Goal: Navigation & Orientation: Find specific page/section

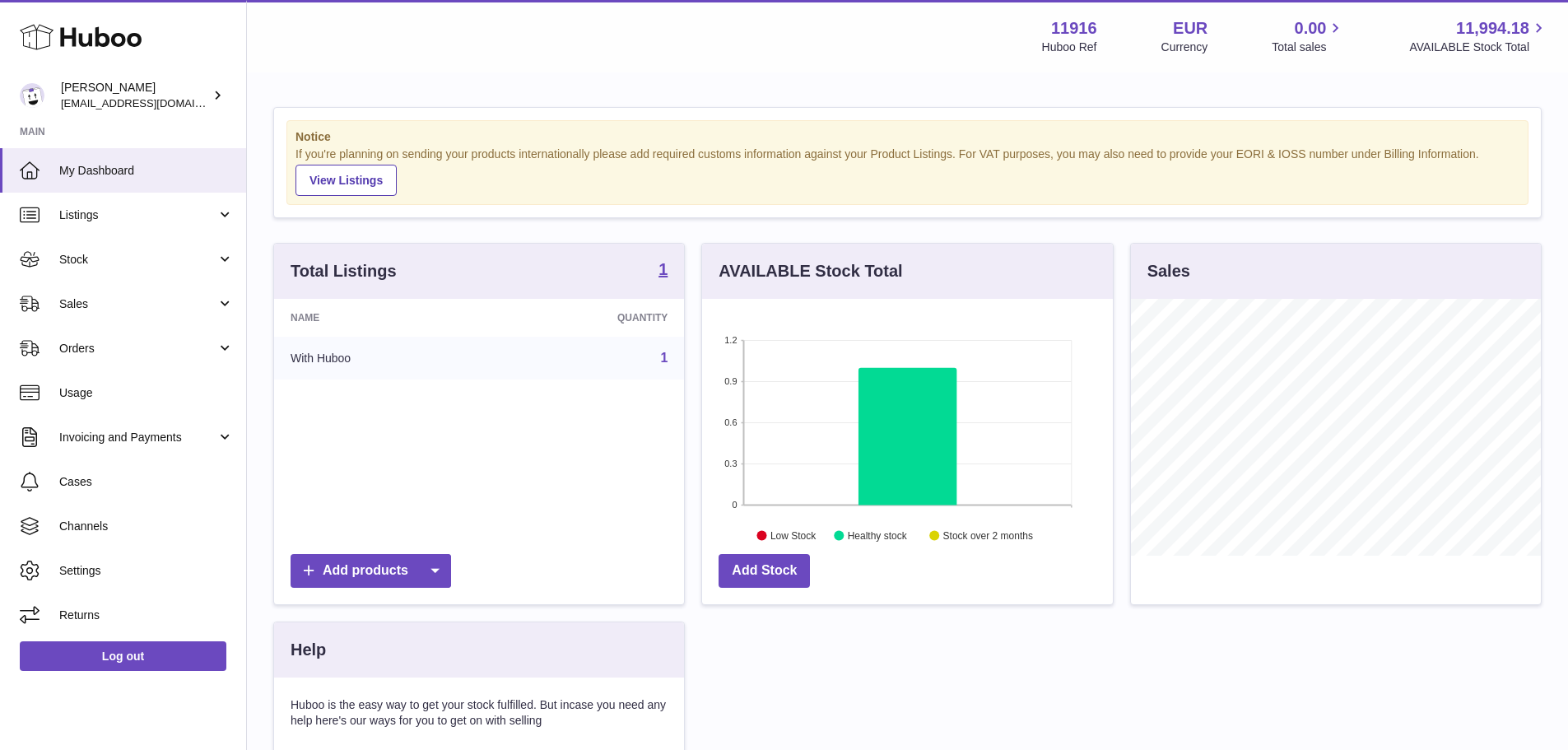
scroll to position [257, 411]
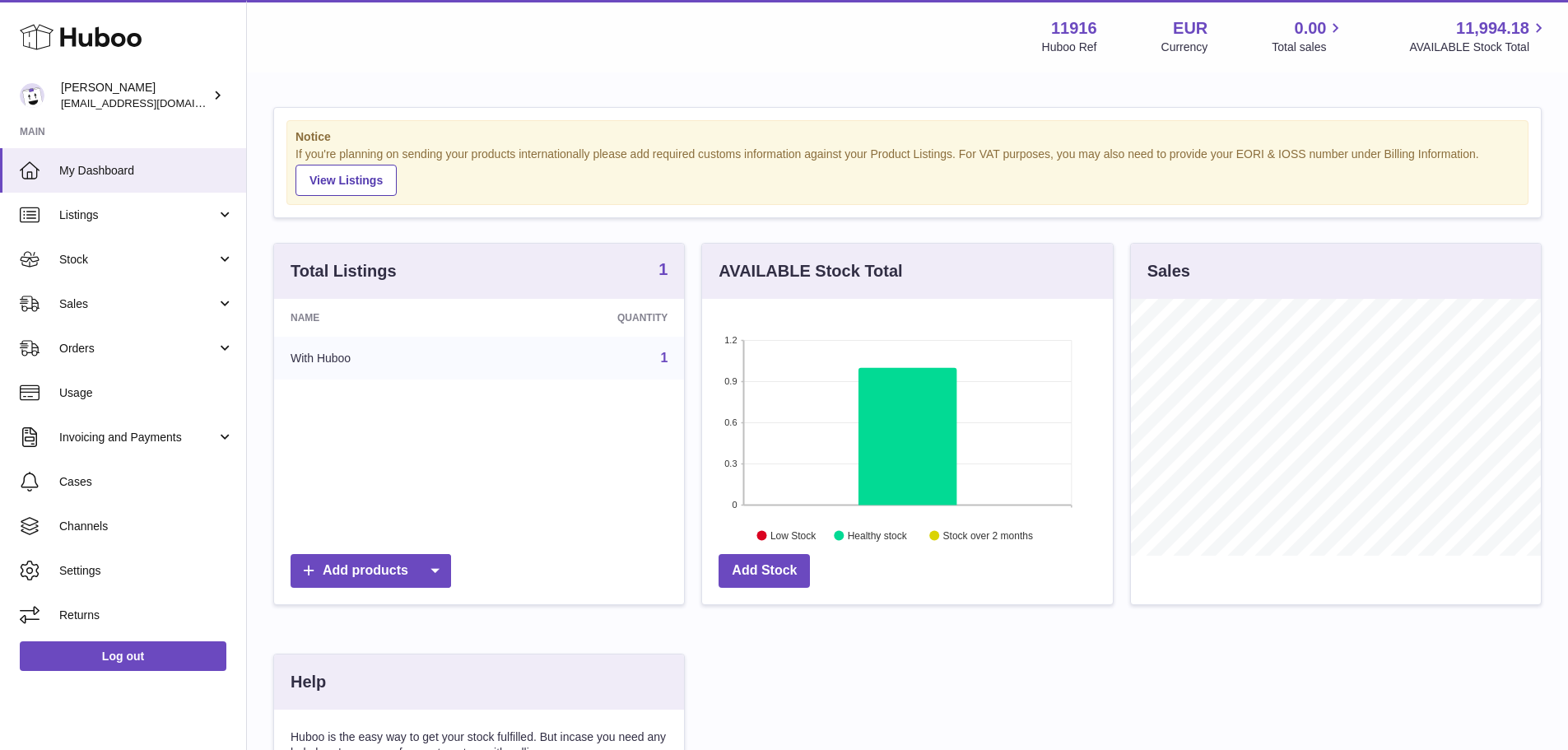
click at [663, 269] on strong "1" at bounding box center [663, 270] width 9 height 17
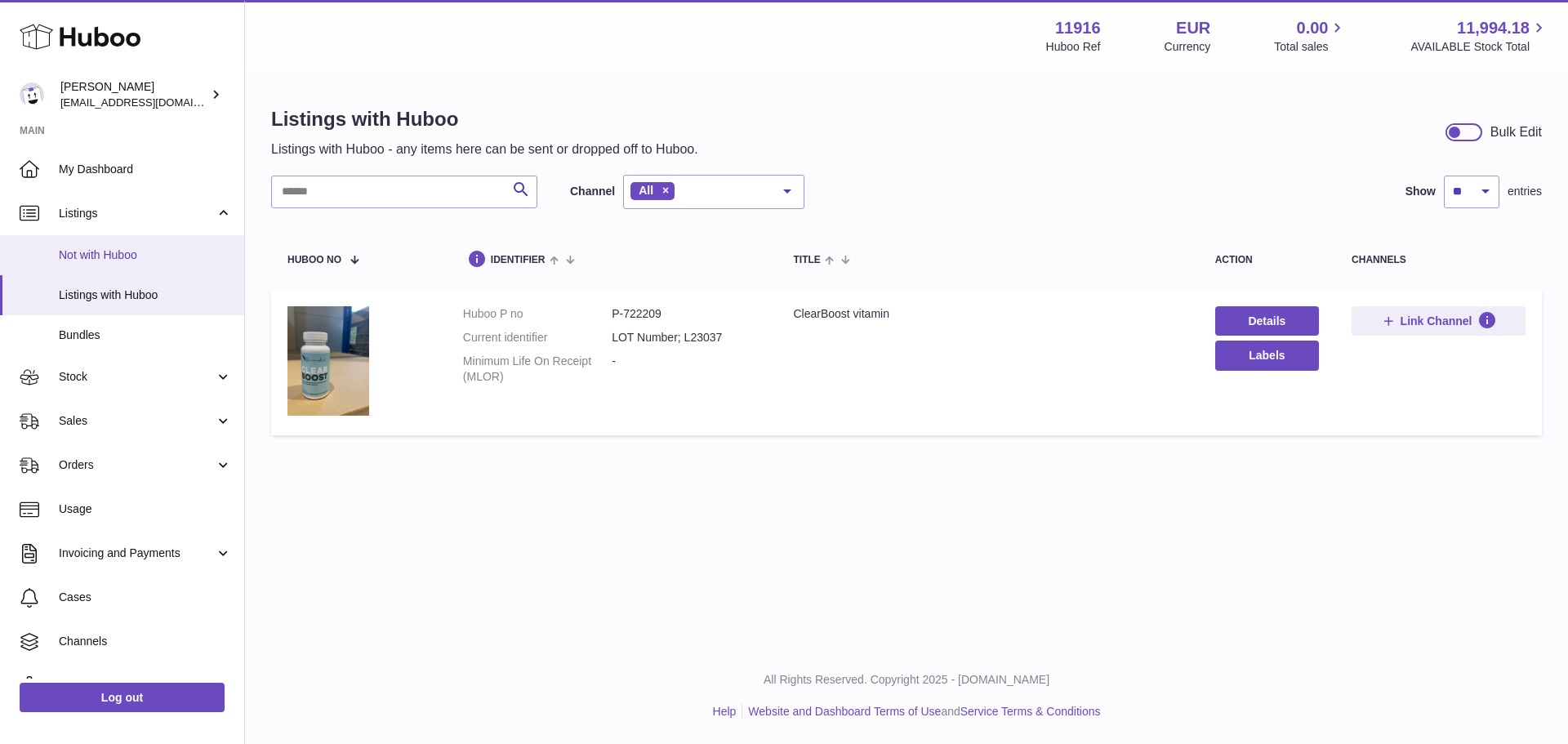
click at [122, 261] on span "Not with Huboo" at bounding box center [145, 255] width 173 height 15
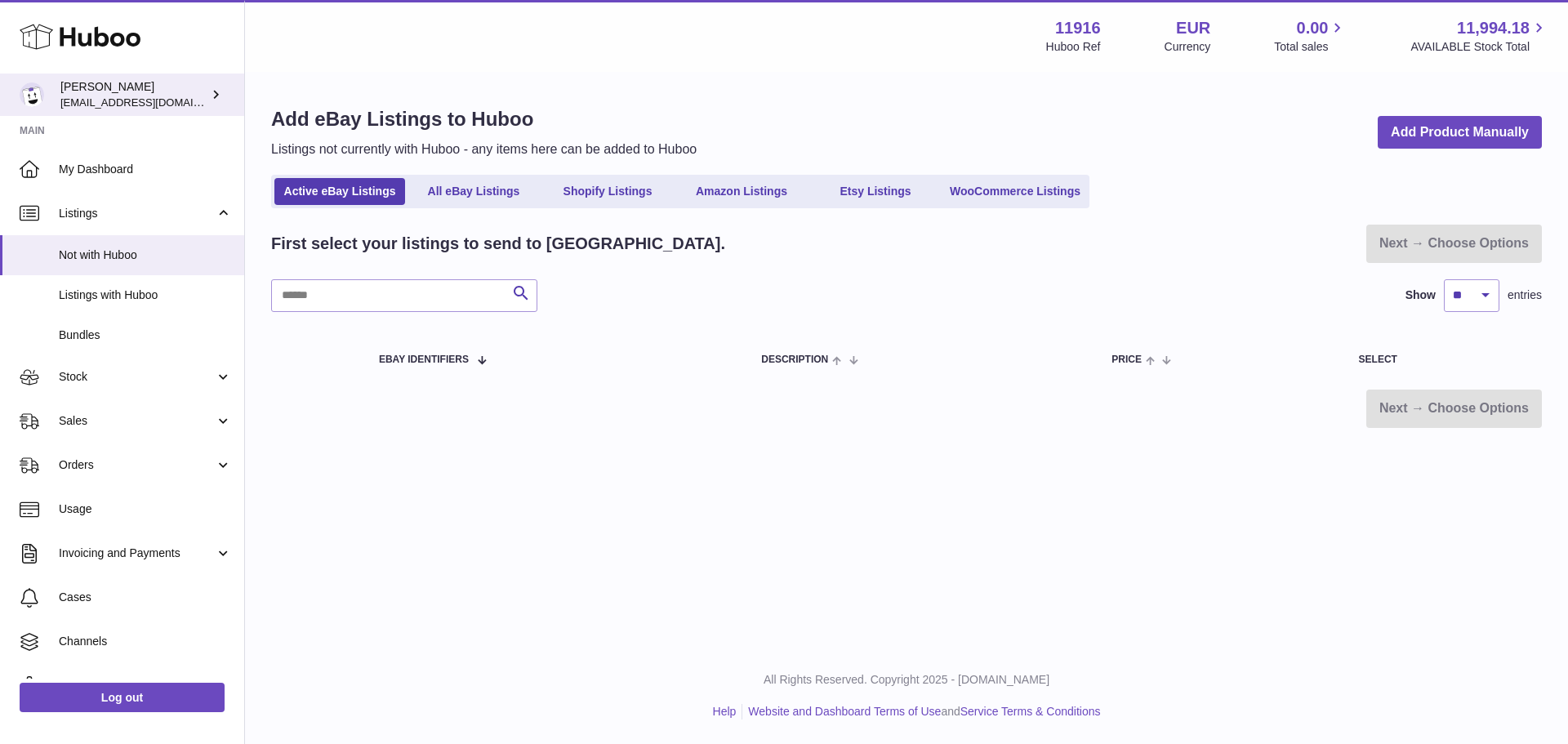
click at [141, 113] on link "katy pitt allen internalAdmin-11916@internal.huboo.com" at bounding box center [122, 95] width 245 height 43
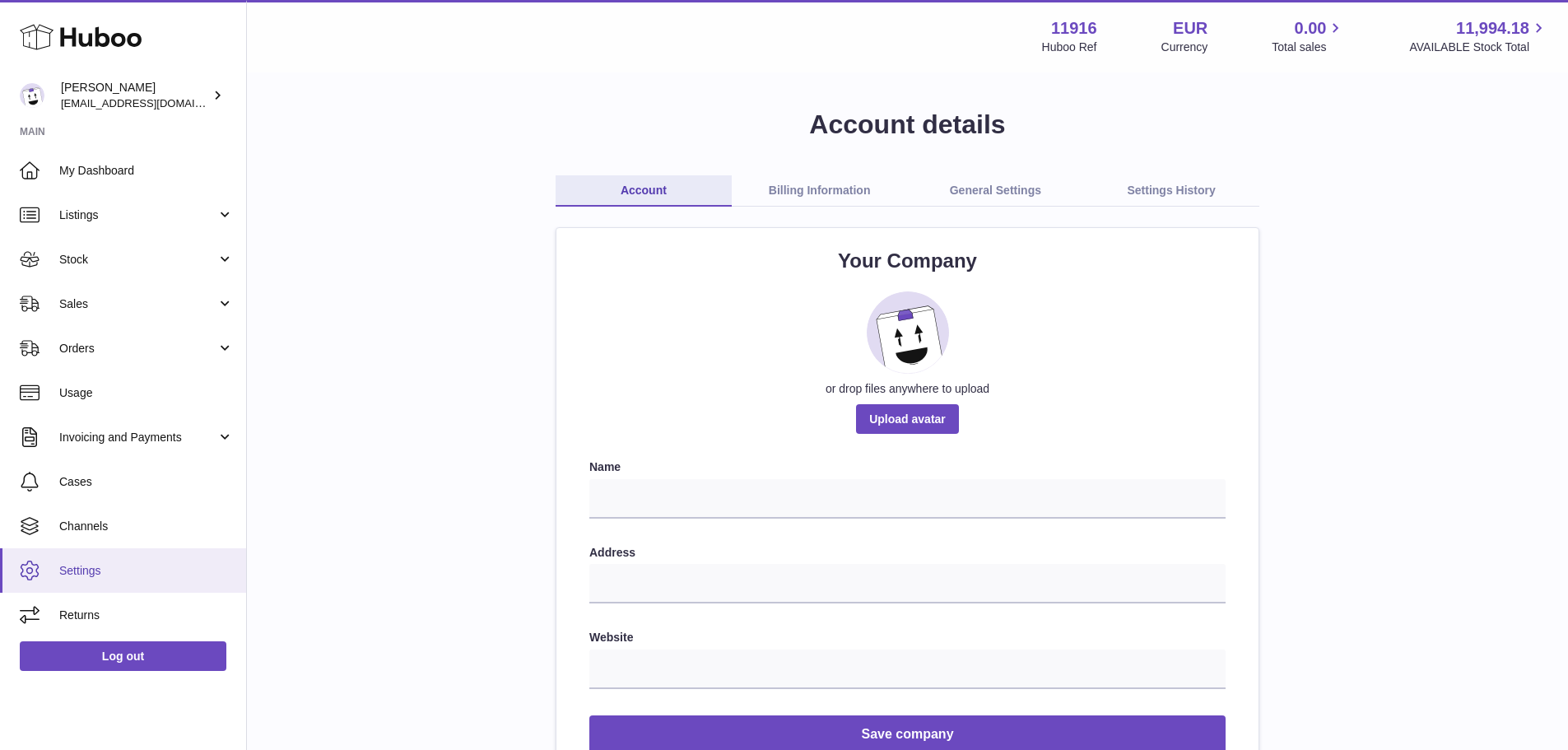
click at [139, 579] on link "Settings" at bounding box center [123, 570] width 247 height 45
click at [94, 511] on link "Channels" at bounding box center [123, 526] width 247 height 45
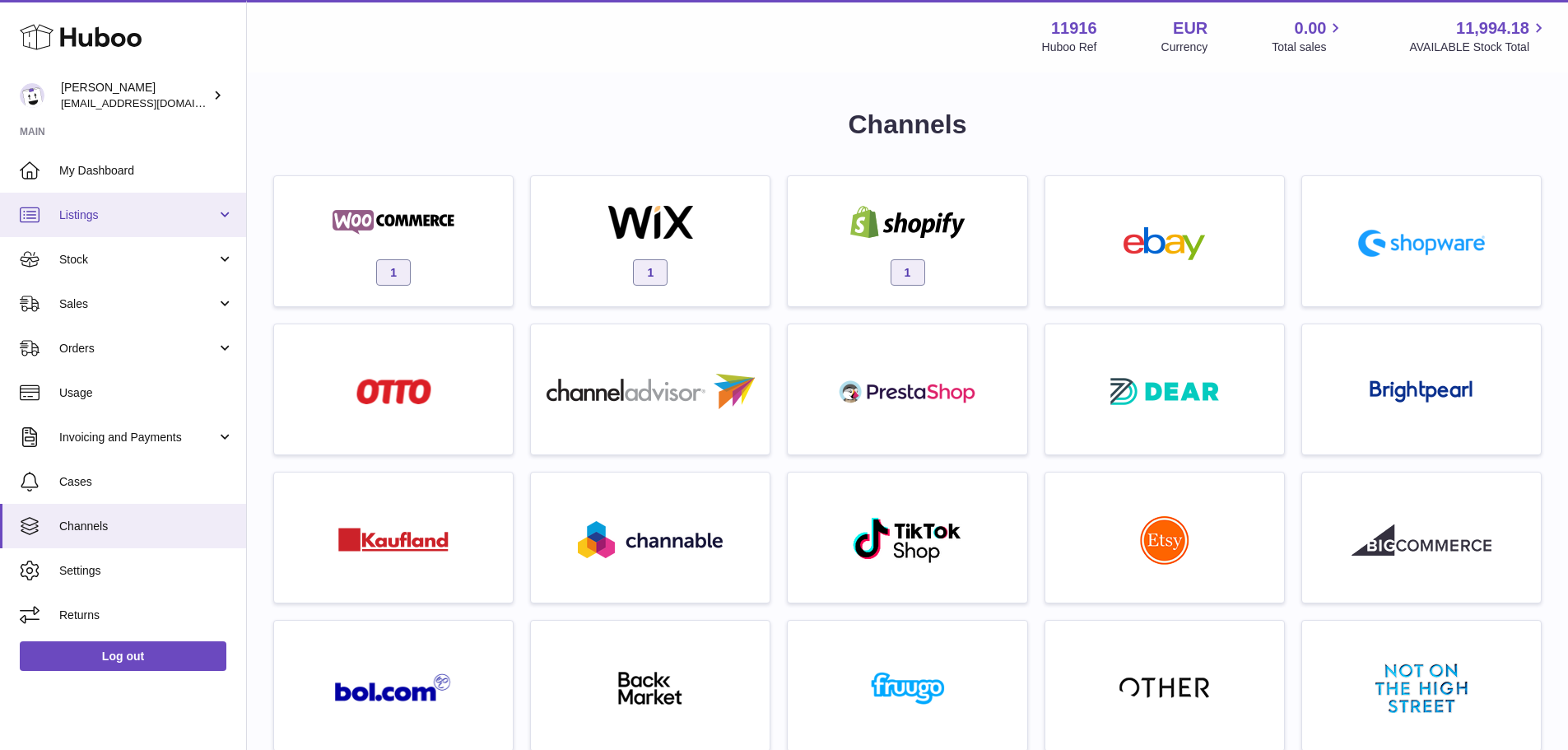
click at [121, 193] on link "Listings" at bounding box center [123, 215] width 247 height 45
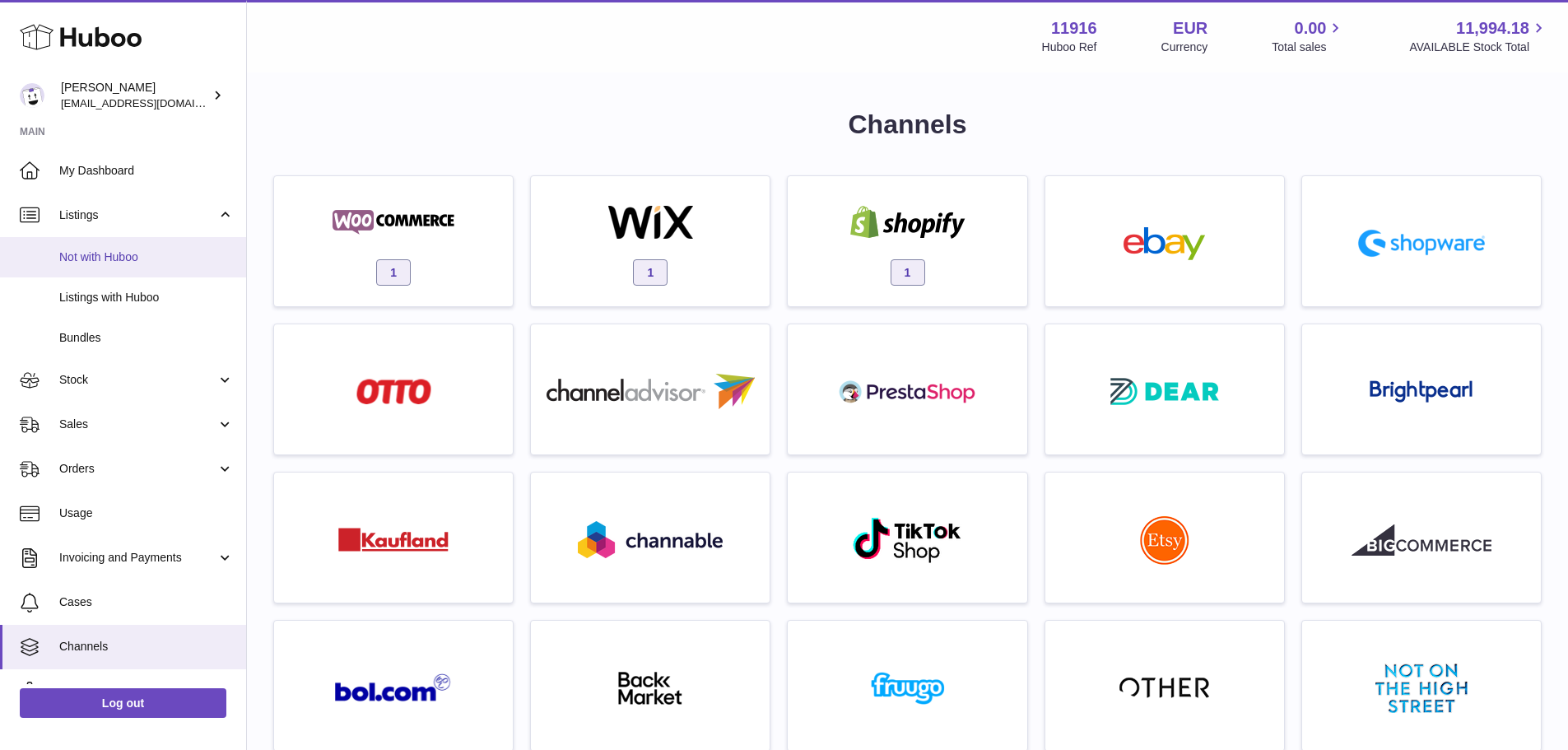
click at [123, 249] on span "Not with Huboo" at bounding box center [147, 257] width 174 height 16
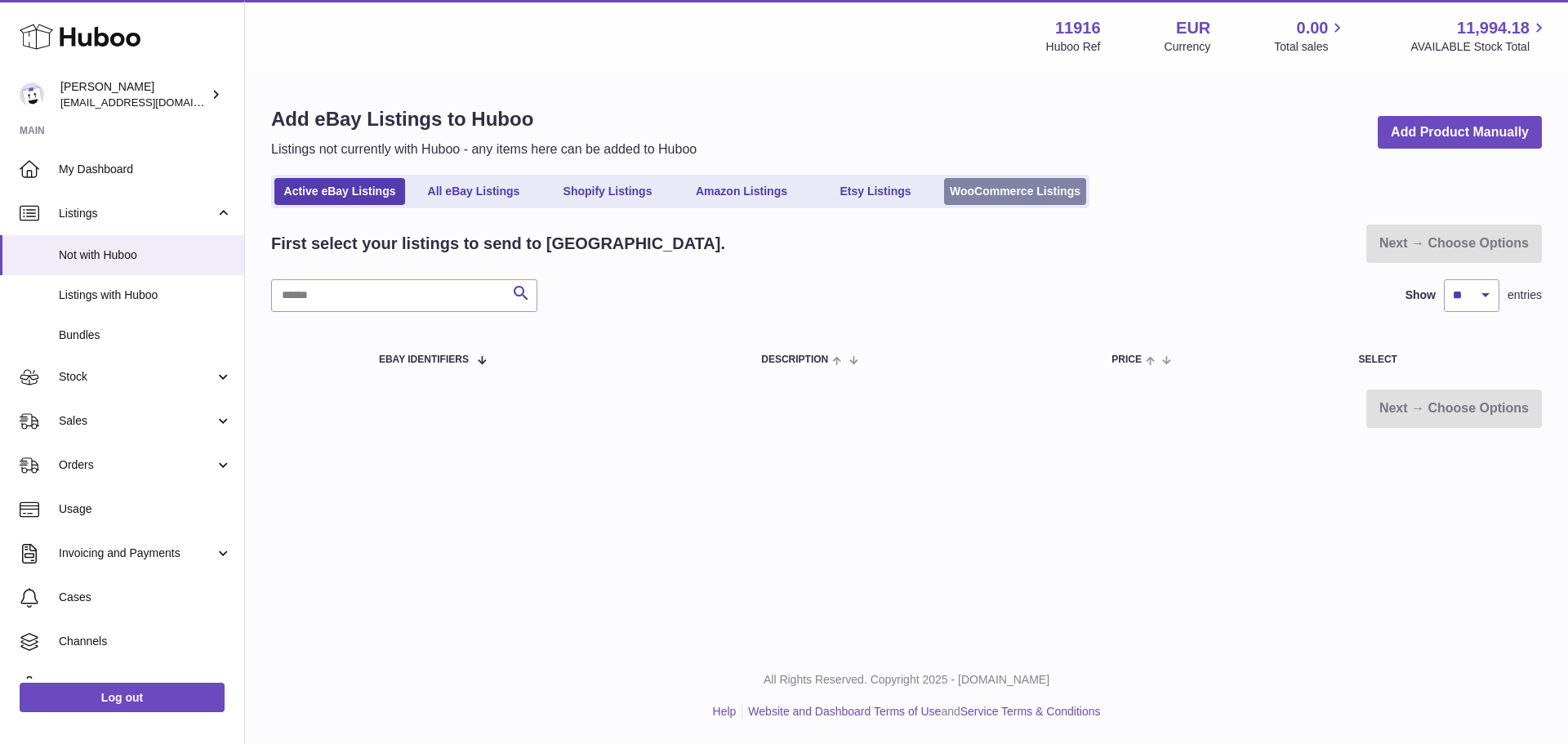
click at [957, 198] on link "WooCommerce Listings" at bounding box center [1015, 192] width 142 height 27
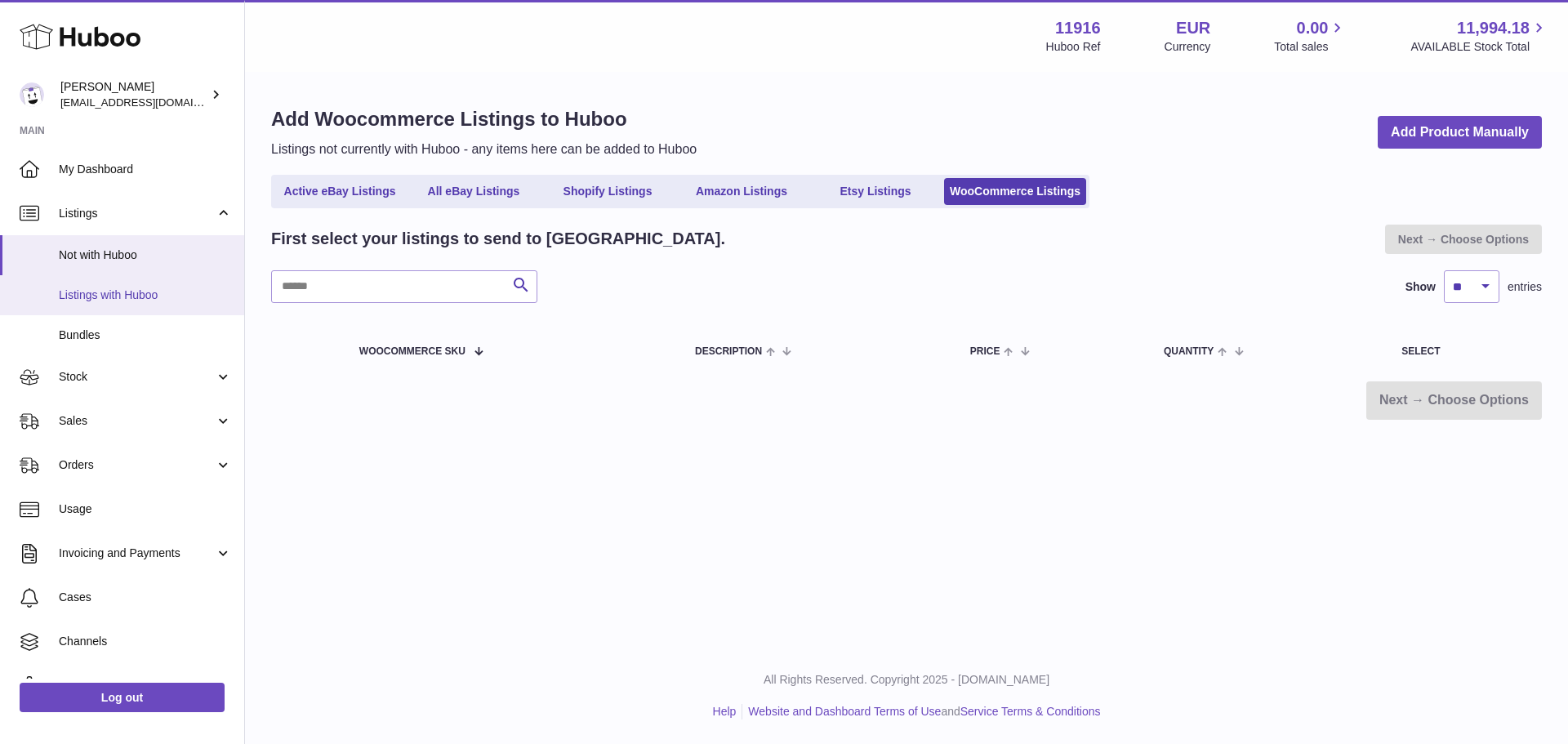
click at [128, 281] on link "Listings with Huboo" at bounding box center [122, 296] width 245 height 40
